Goal: Task Accomplishment & Management: Manage account settings

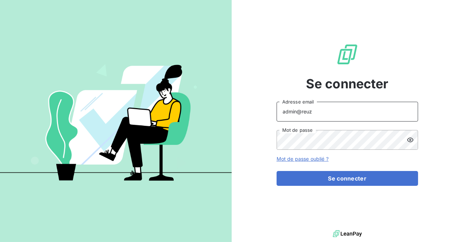
click at [345, 113] on input "admin@reuz" at bounding box center [348, 112] width 142 height 20
type input "admin@assurea"
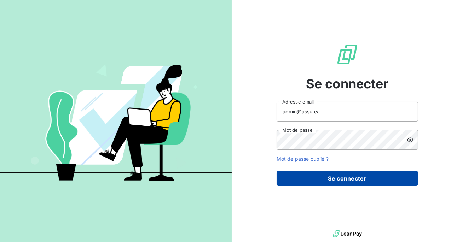
click at [337, 176] on button "Se connecter" at bounding box center [348, 178] width 142 height 15
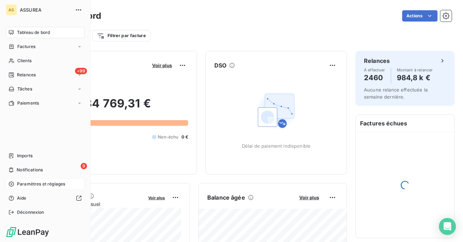
click at [47, 186] on span "Paramètres et réglages" at bounding box center [41, 184] width 48 height 6
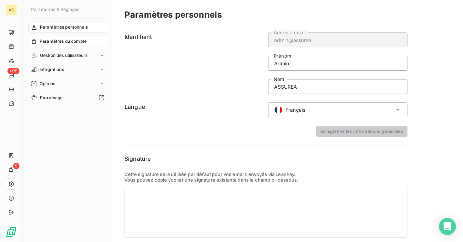
click at [73, 40] on span "Paramètres du compte" at bounding box center [63, 41] width 47 height 6
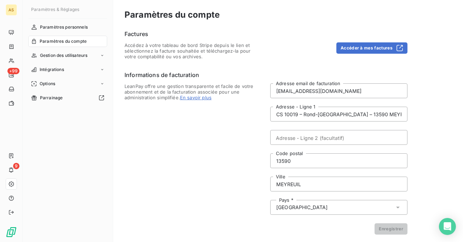
click at [364, 40] on div "Factures Accédez à votre tableau de bord Stripe depuis le lien et sélectionnez …" at bounding box center [266, 45] width 283 height 30
click at [362, 44] on button "Accéder à mes factures" at bounding box center [372, 47] width 71 height 11
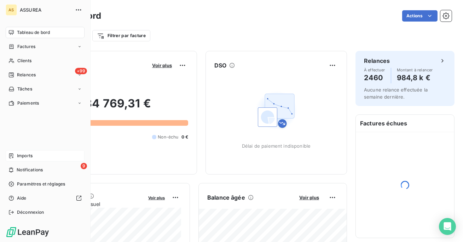
click at [33, 156] on span "Imports" at bounding box center [25, 156] width 16 height 6
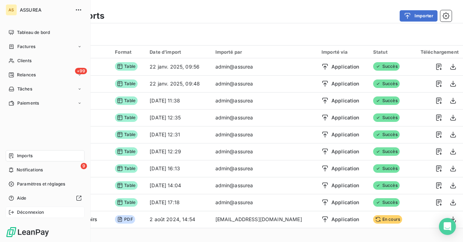
click at [36, 210] on span "Déconnexion" at bounding box center [30, 213] width 27 height 6
